Goal: Information Seeking & Learning: Learn about a topic

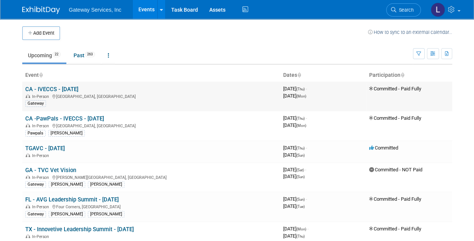
click at [78, 88] on link "CA - IVECCS - [DATE]" at bounding box center [51, 89] width 53 height 7
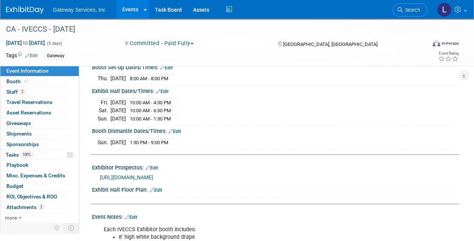
scroll to position [75, 0]
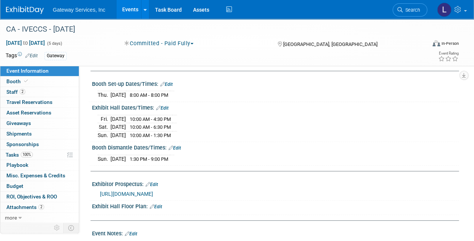
click at [153, 193] on span "[URL][DOMAIN_NAME]" at bounding box center [126, 194] width 53 height 6
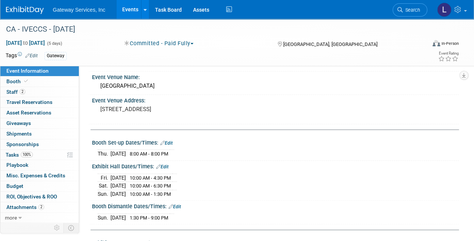
scroll to position [0, 0]
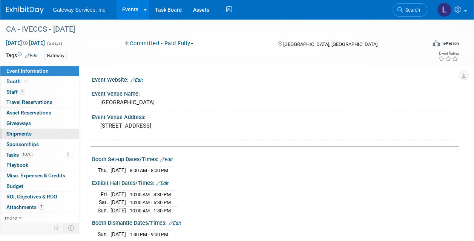
click at [36, 134] on link "0 Shipments 0" at bounding box center [39, 134] width 78 height 10
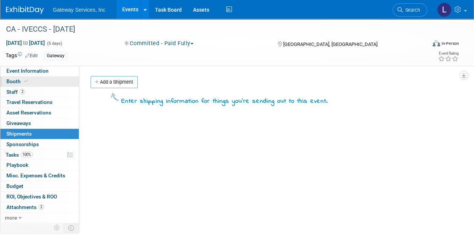
click at [31, 77] on link "Booth" at bounding box center [39, 82] width 78 height 10
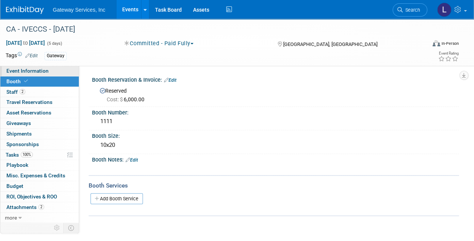
click at [45, 71] on span "Event Information" at bounding box center [27, 71] width 42 height 6
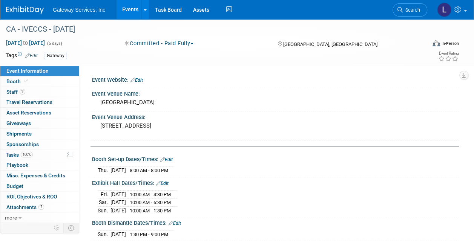
scroll to position [38, 0]
